Goal: Task Accomplishment & Management: Complete application form

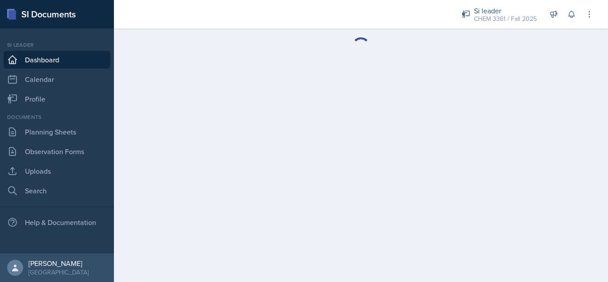
click at [237, 61] on div at bounding box center [361, 47] width 494 height 36
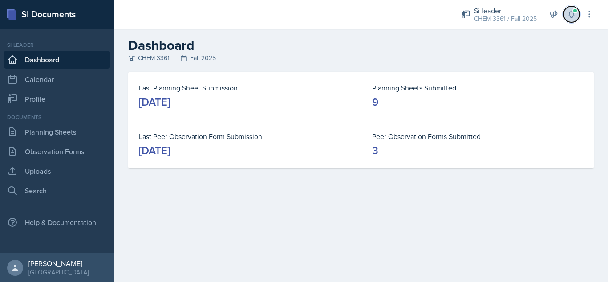
click at [569, 19] on button at bounding box center [572, 14] width 16 height 16
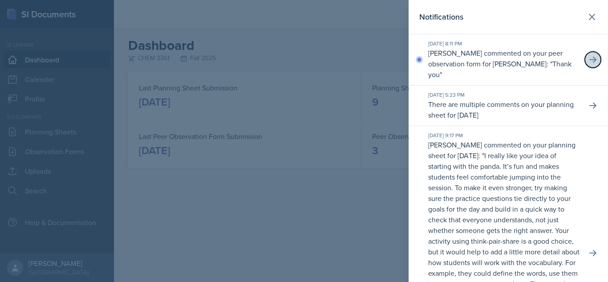
click at [589, 55] on icon at bounding box center [593, 59] width 9 height 9
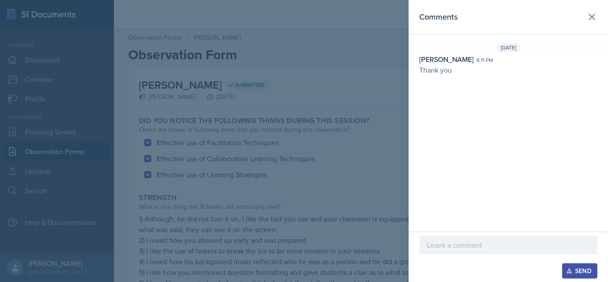
click at [490, 241] on p at bounding box center [508, 245] width 163 height 11
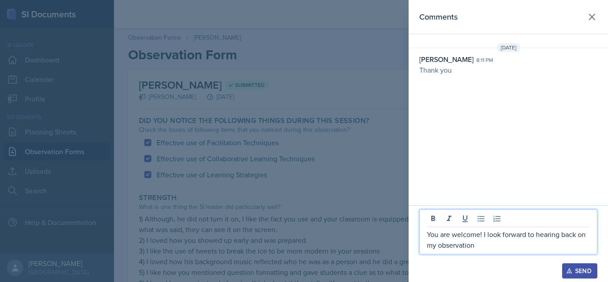
click at [578, 269] on div "Send" at bounding box center [580, 270] width 24 height 7
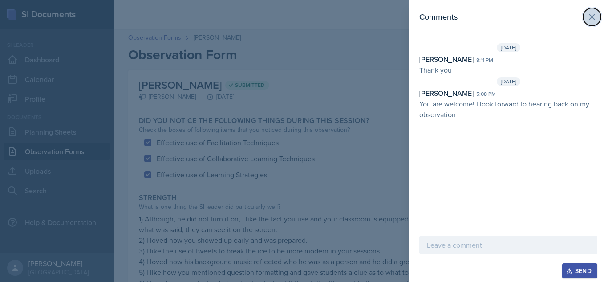
click at [588, 19] on icon at bounding box center [592, 17] width 11 height 11
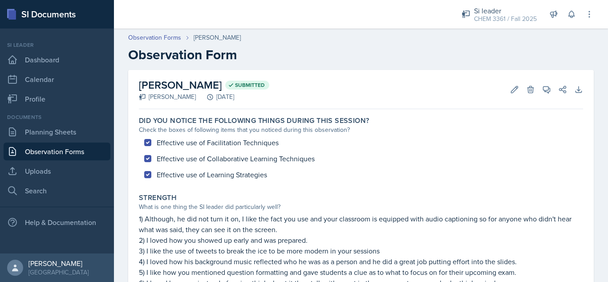
click at [500, 47] on h2 "Observation Form" at bounding box center [361, 55] width 466 height 16
click at [75, 131] on link "Planning Sheets" at bounding box center [57, 132] width 107 height 18
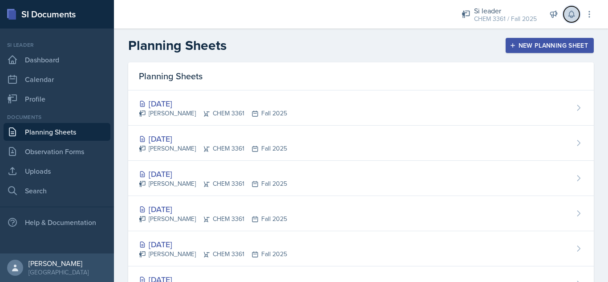
click at [569, 18] on icon at bounding box center [571, 14] width 9 height 9
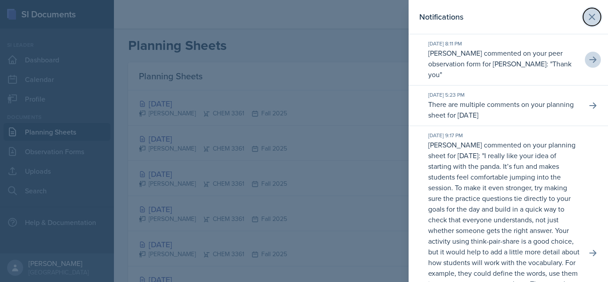
click at [587, 17] on icon at bounding box center [592, 17] width 11 height 11
